Goal: Check status

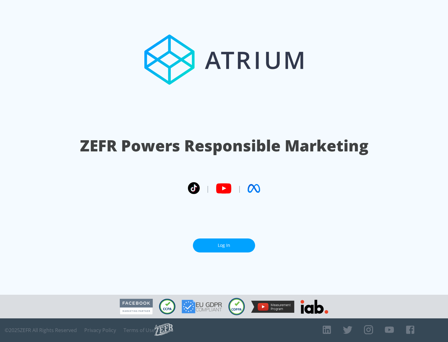
click at [224, 243] on link "Log In" at bounding box center [224, 246] width 62 height 14
